Goal: Information Seeking & Learning: Learn about a topic

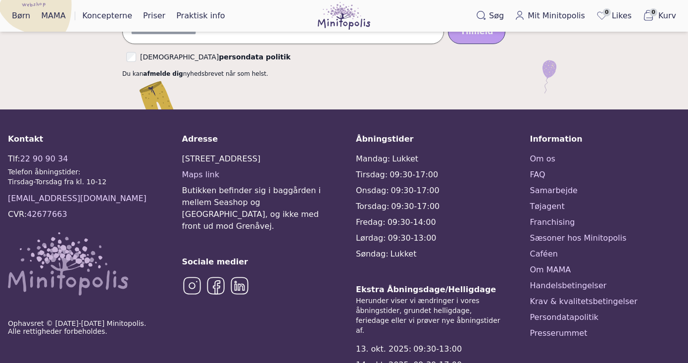
scroll to position [2484, 0]
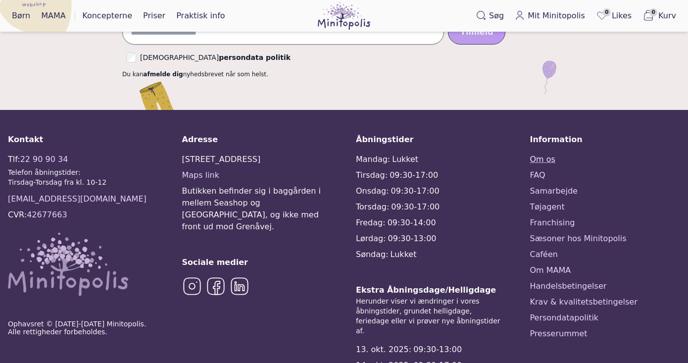
click at [538, 153] on link "Om os" at bounding box center [605, 159] width 150 height 12
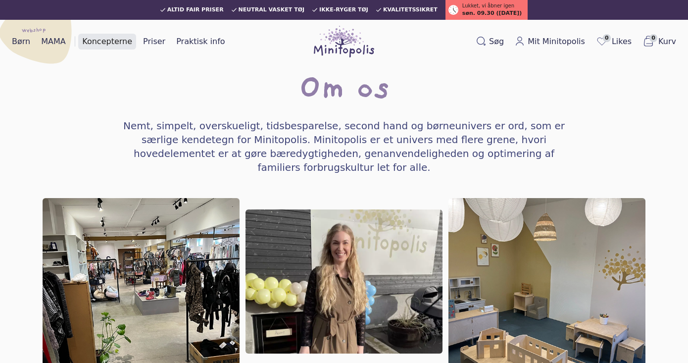
click at [108, 41] on link "Koncepterne" at bounding box center [107, 42] width 58 height 16
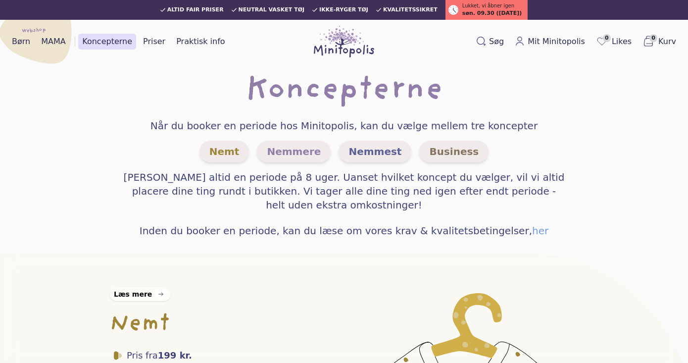
click at [155, 298] on icon at bounding box center [161, 294] width 12 height 10
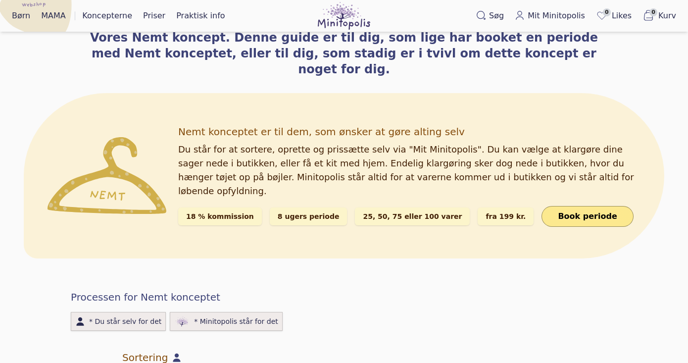
scroll to position [127, 0]
